Goal: Navigation & Orientation: Go to known website

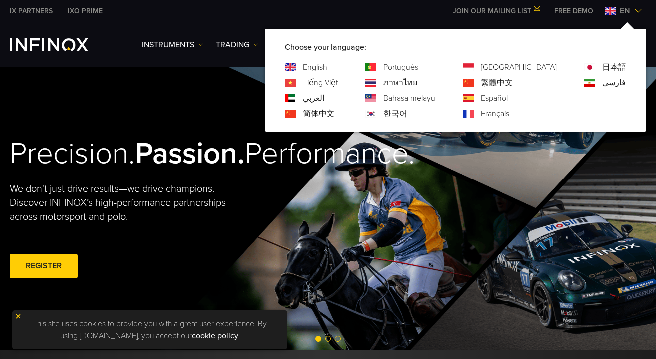
click at [641, 12] on img at bounding box center [638, 11] width 8 height 8
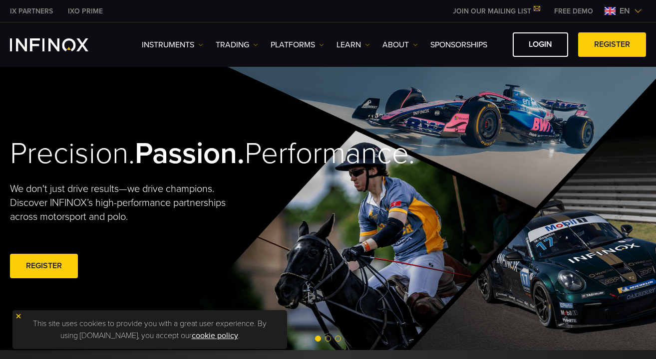
click at [641, 12] on img at bounding box center [638, 11] width 8 height 8
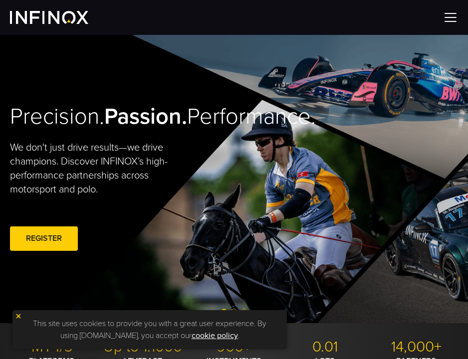
click at [449, 15] on img at bounding box center [450, 17] width 15 height 15
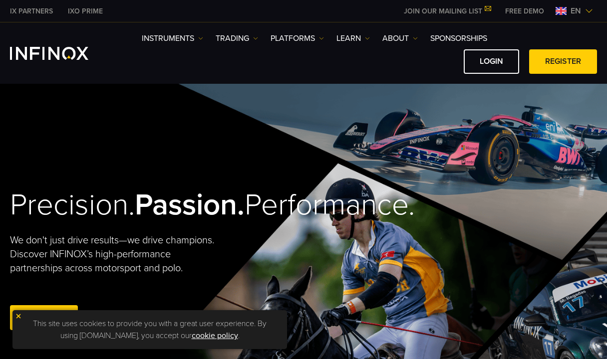
click at [581, 9] on span "en" at bounding box center [575, 11] width 18 height 12
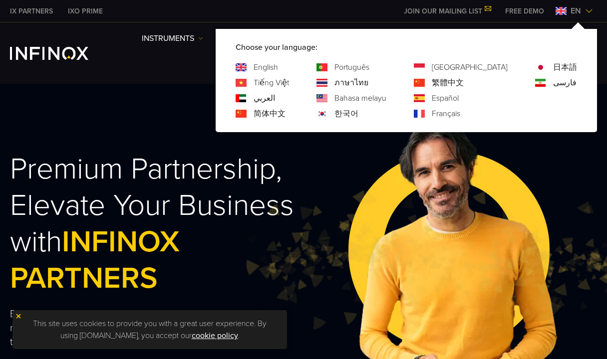
click at [565, 84] on link "فارسی" at bounding box center [564, 83] width 23 height 12
